Goal: Information Seeking & Learning: Learn about a topic

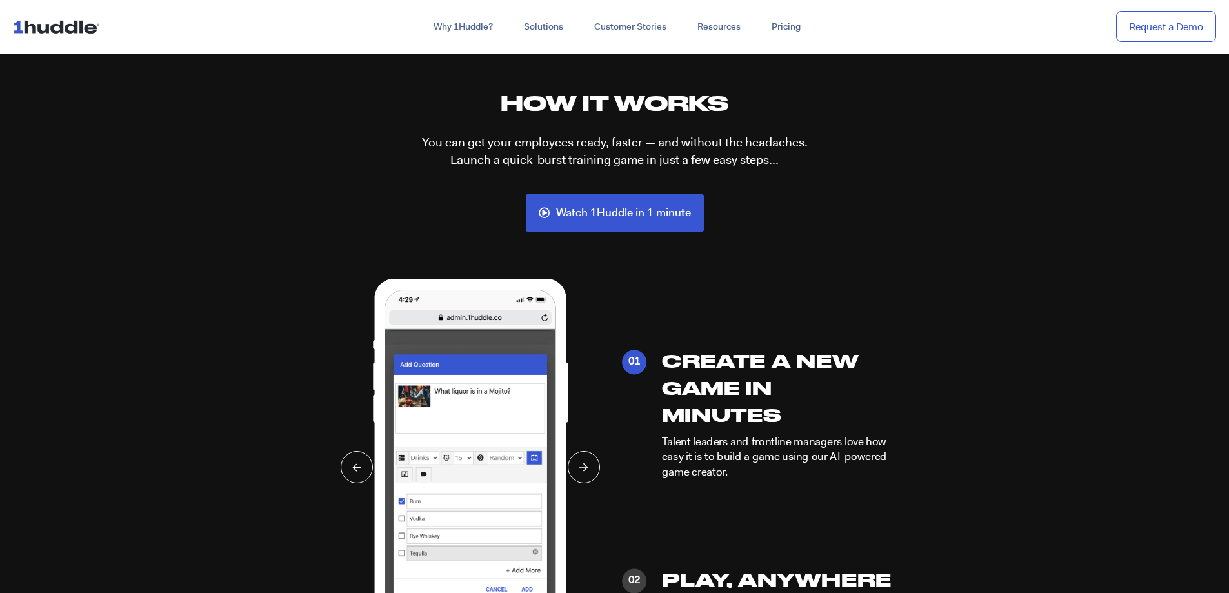
scroll to position [2903, 0]
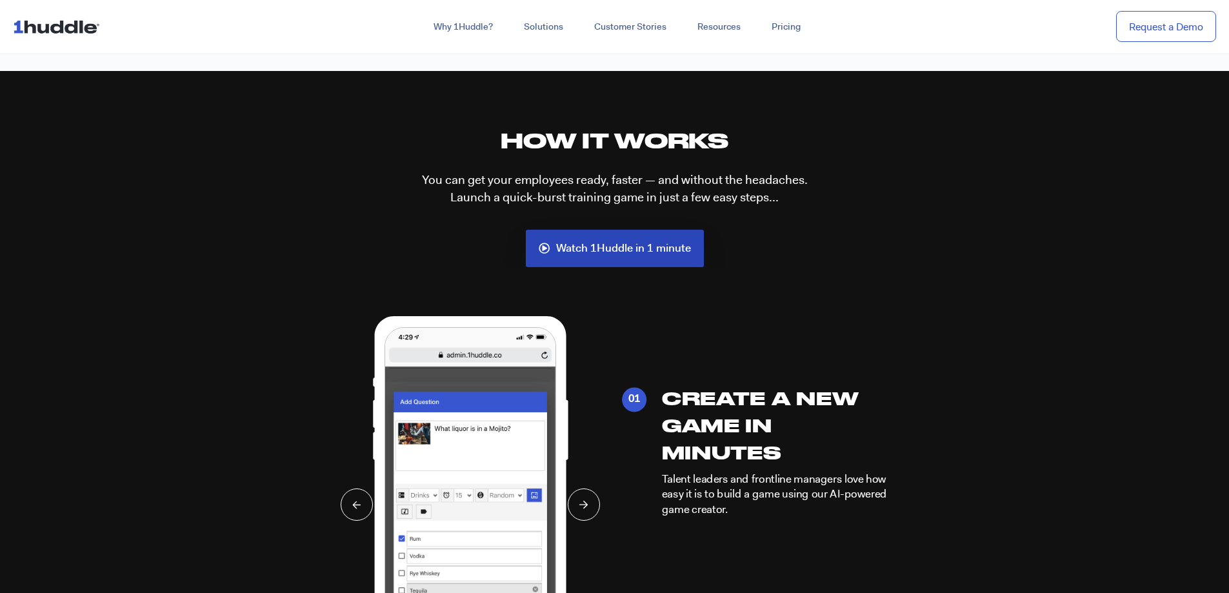
click at [550, 250] on span "Watch 1Huddle in 1 minute" at bounding box center [615, 249] width 152 height 12
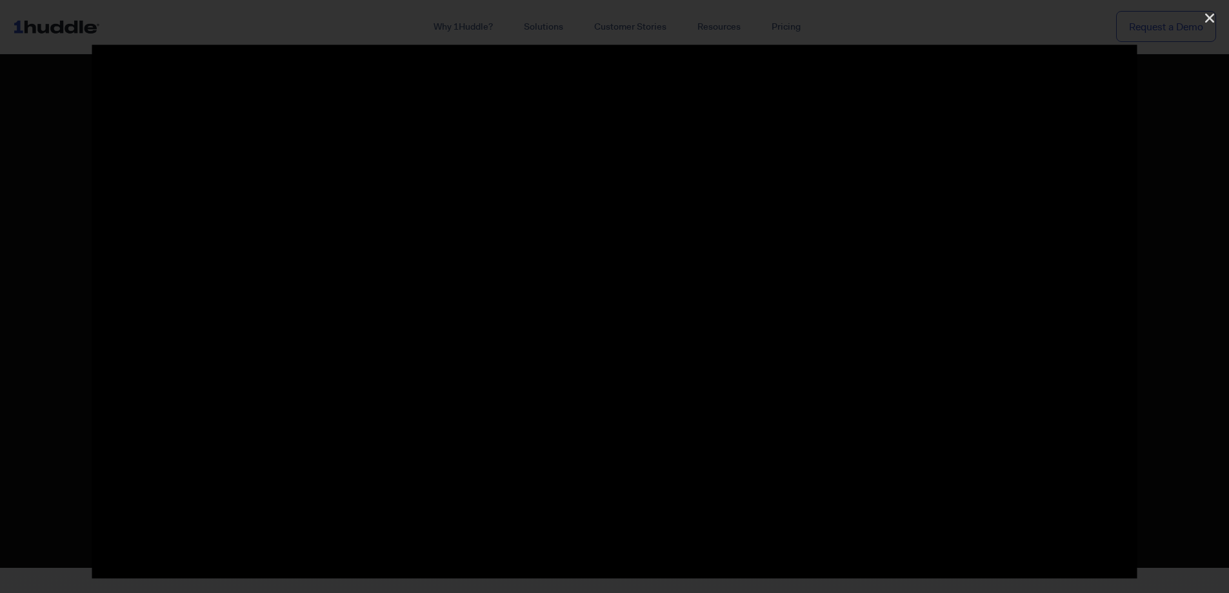
scroll to position [3161, 0]
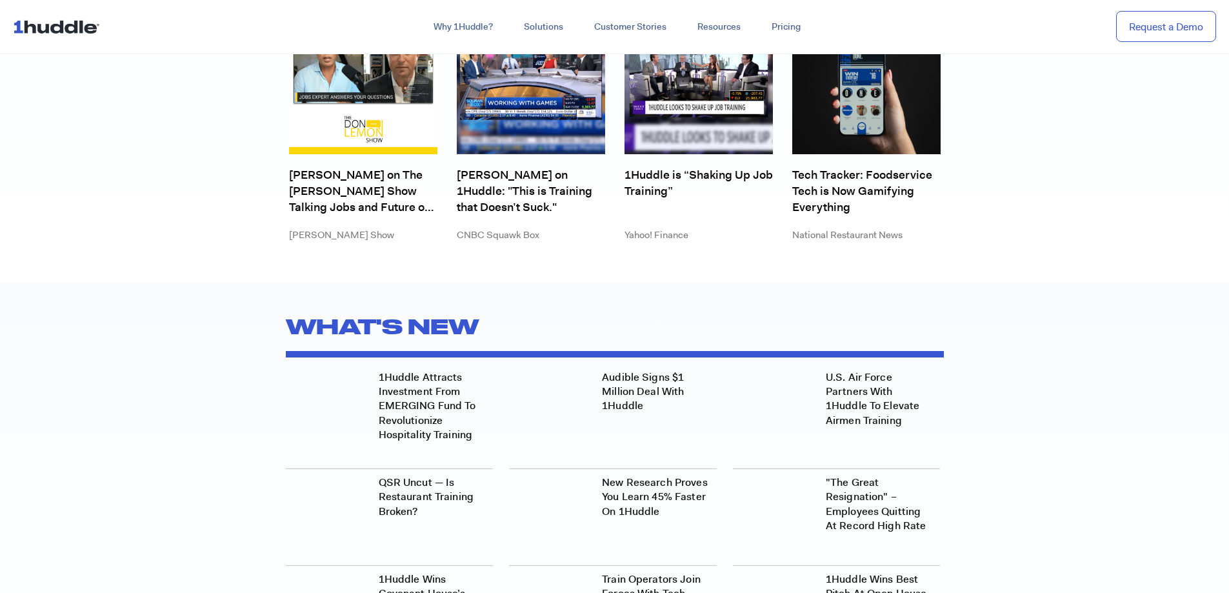
scroll to position [6950, 0]
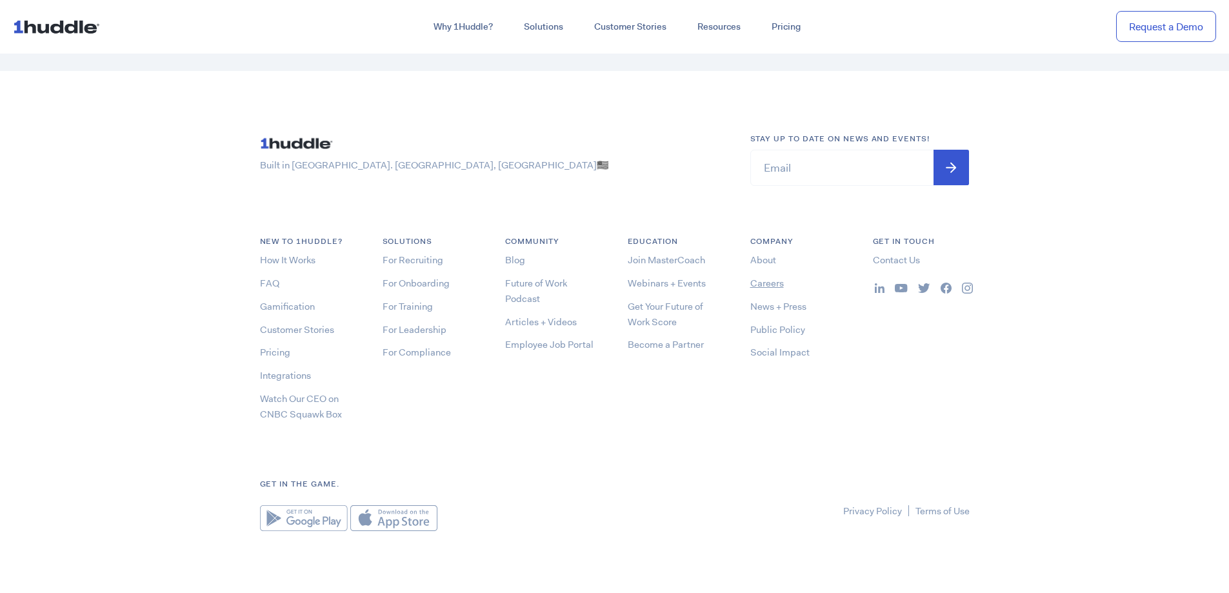
click at [750, 284] on link "Careers" at bounding box center [767, 283] width 34 height 13
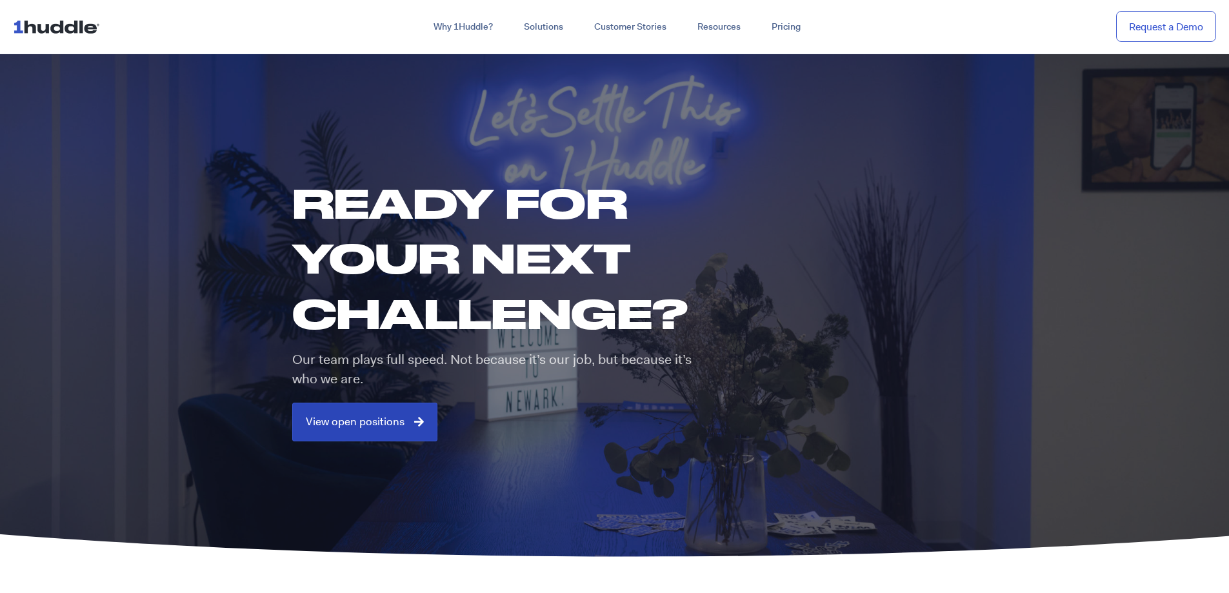
click at [397, 417] on span "View open positions" at bounding box center [355, 422] width 99 height 12
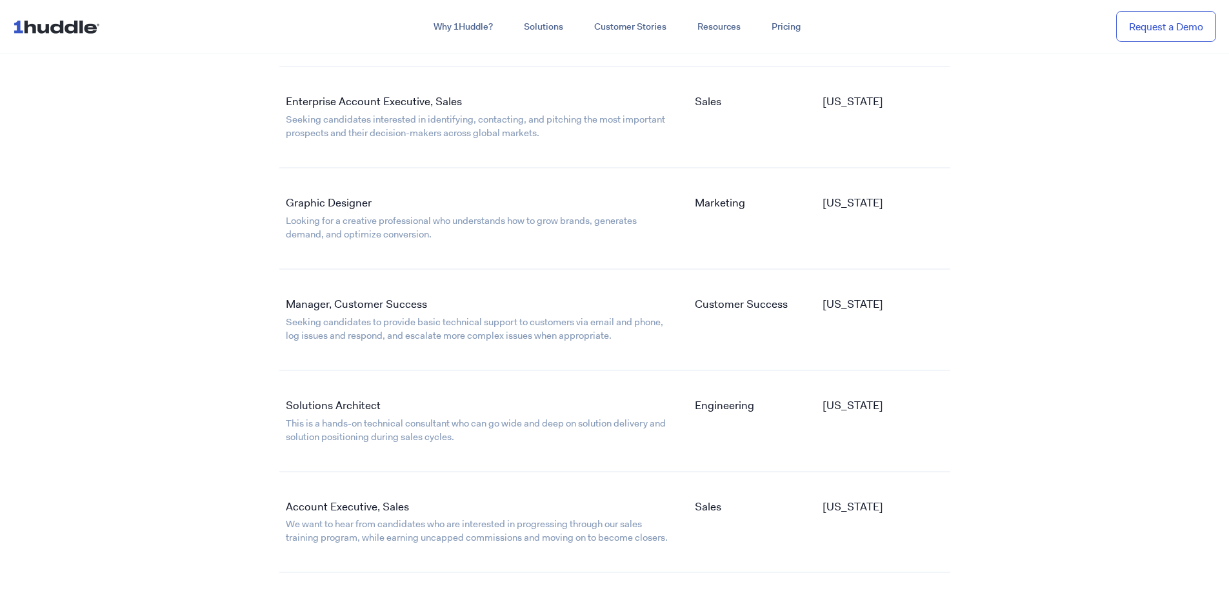
scroll to position [2130, 0]
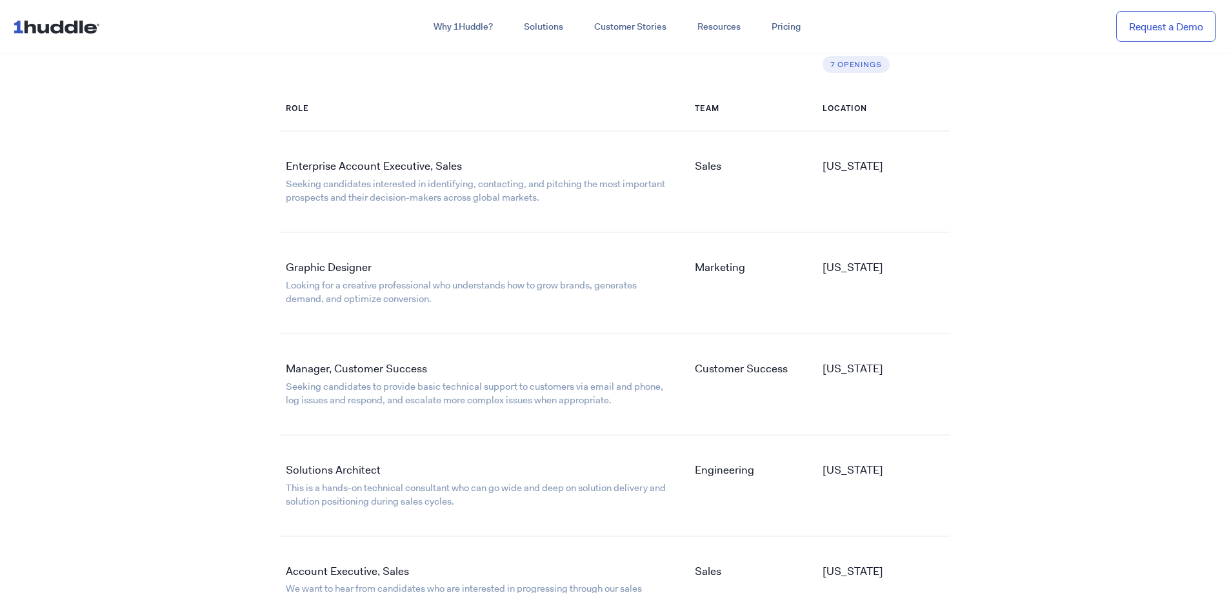
click at [390, 377] on div "Manager, Customer Success Seeking candidates to provide basic technical support…" at bounding box center [480, 384] width 403 height 59
click at [389, 368] on link "Manager, Customer Success" at bounding box center [356, 368] width 141 height 14
